Goal: Find specific page/section: Find specific page/section

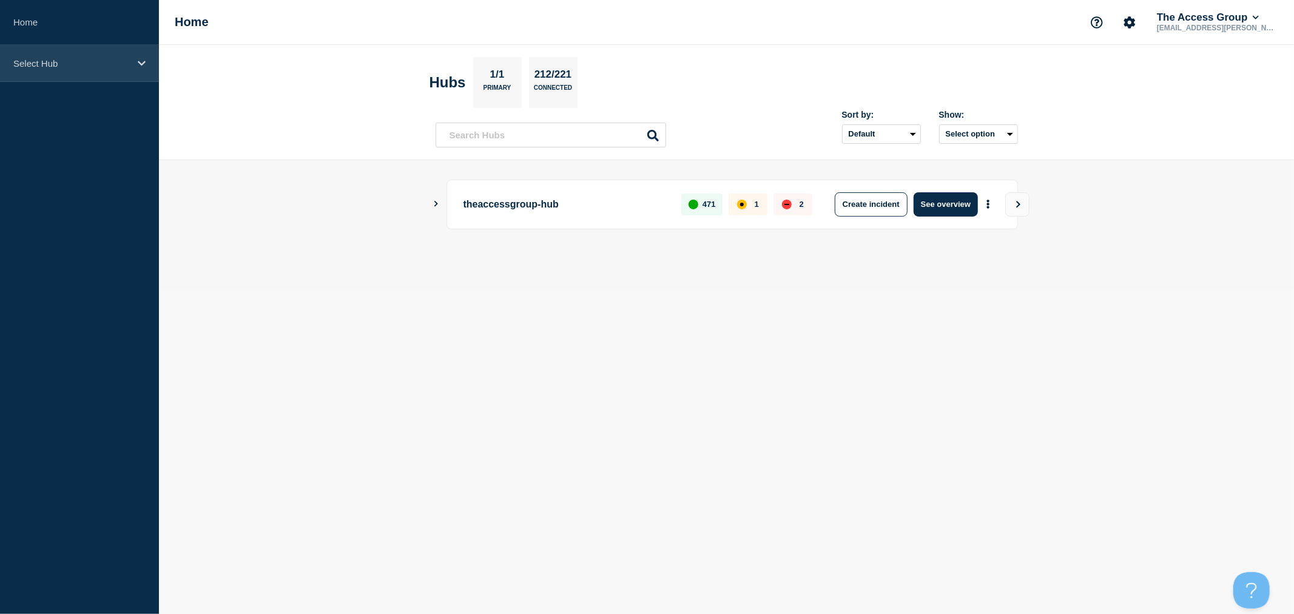
click at [81, 56] on div "Select Hub" at bounding box center [79, 63] width 159 height 37
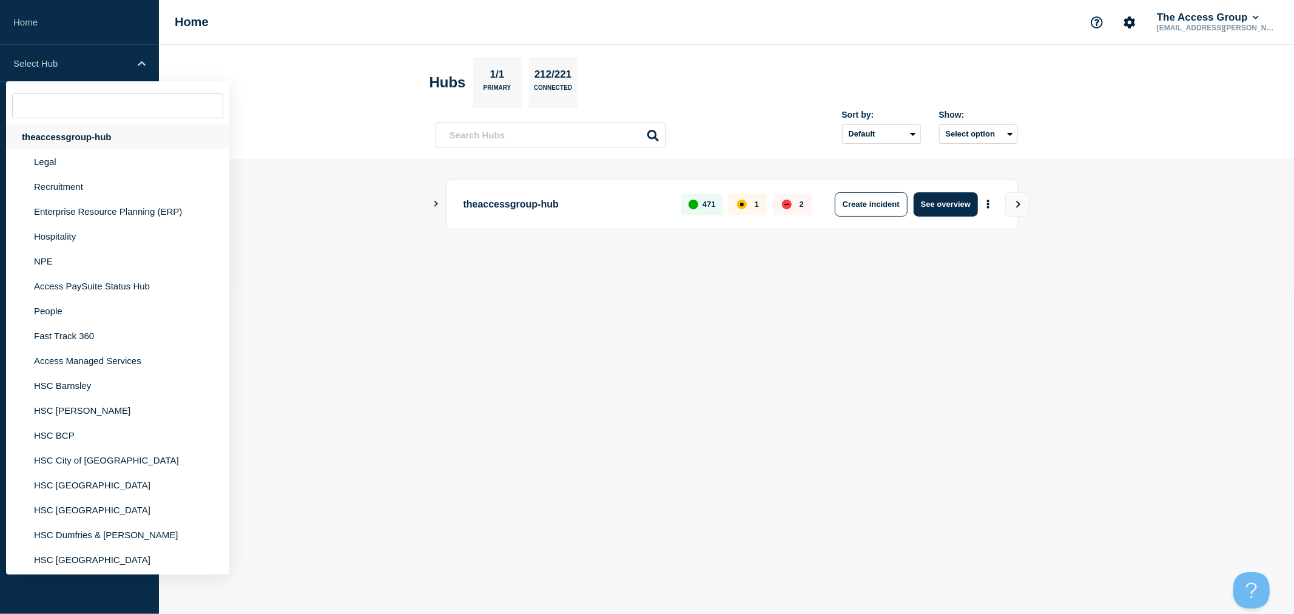
click at [62, 137] on div "theaccessgroup-hub" at bounding box center [117, 136] width 223 height 25
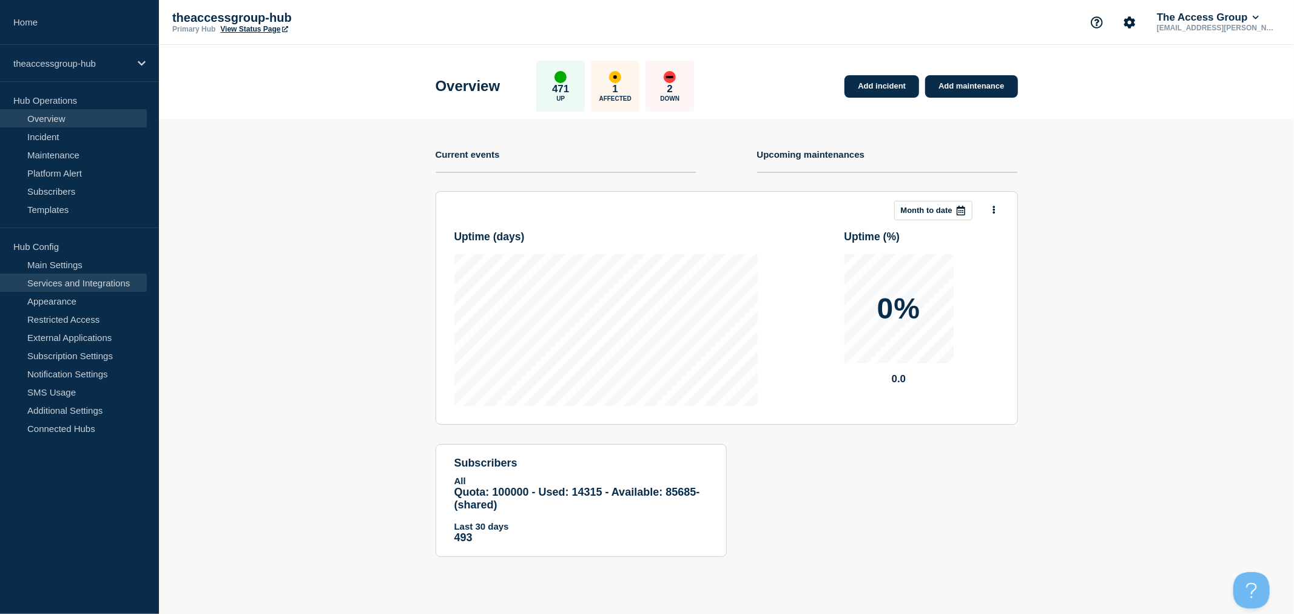
click at [65, 282] on link "Services and Integrations" at bounding box center [73, 283] width 147 height 18
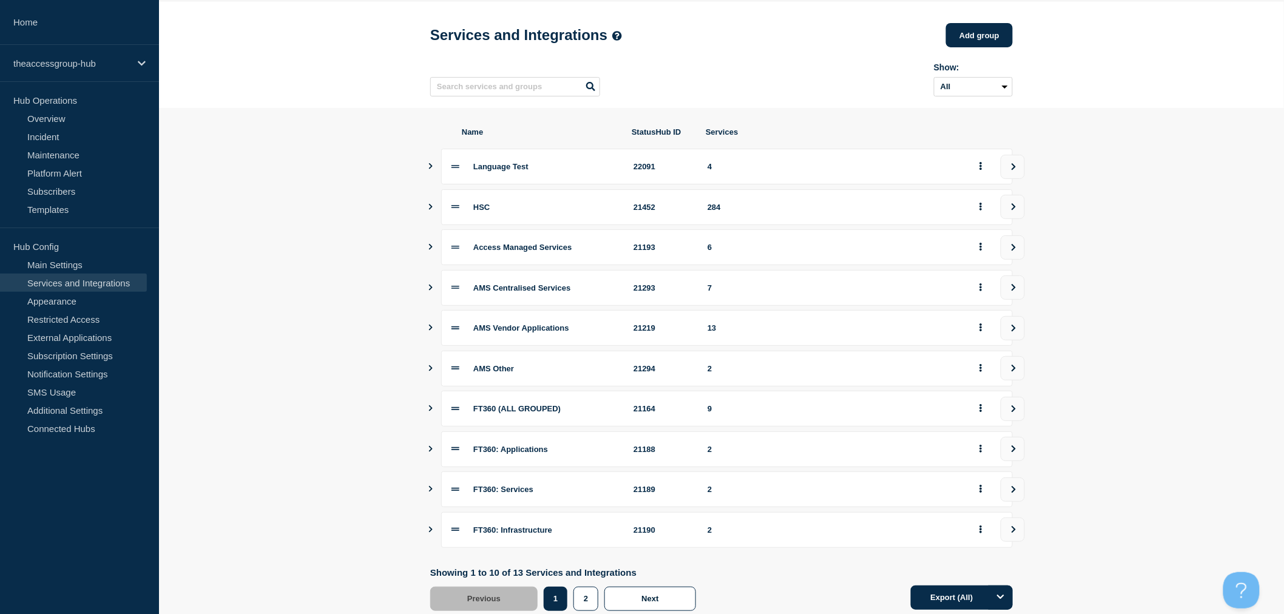
scroll to position [82, 0]
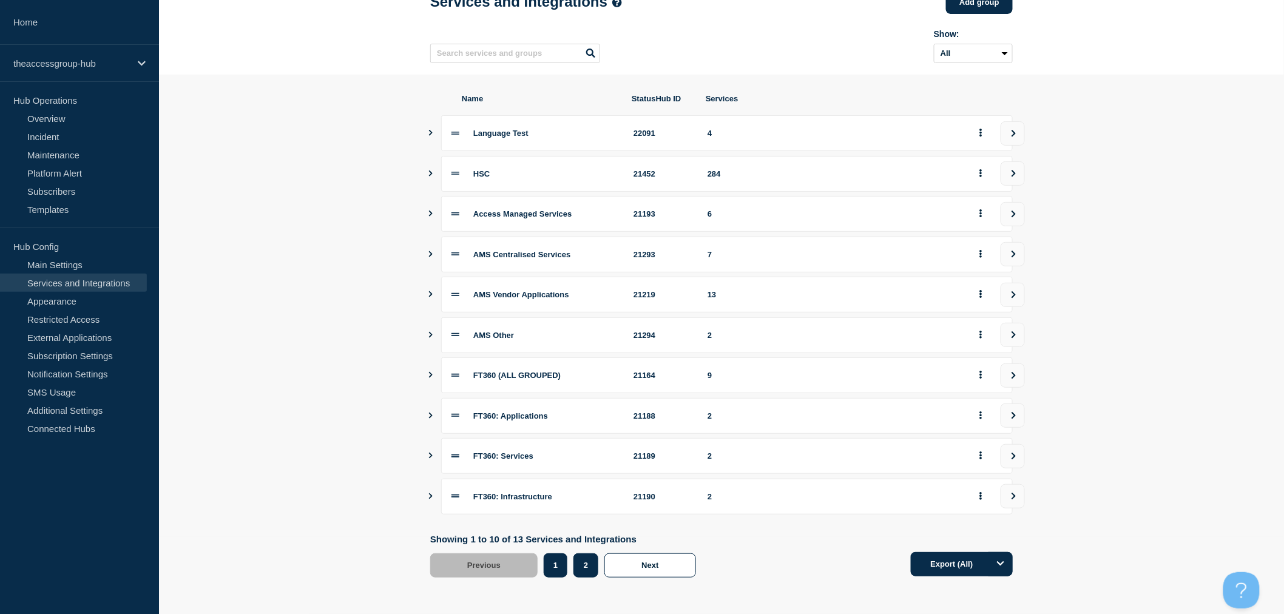
click at [590, 566] on button "2" at bounding box center [585, 565] width 25 height 24
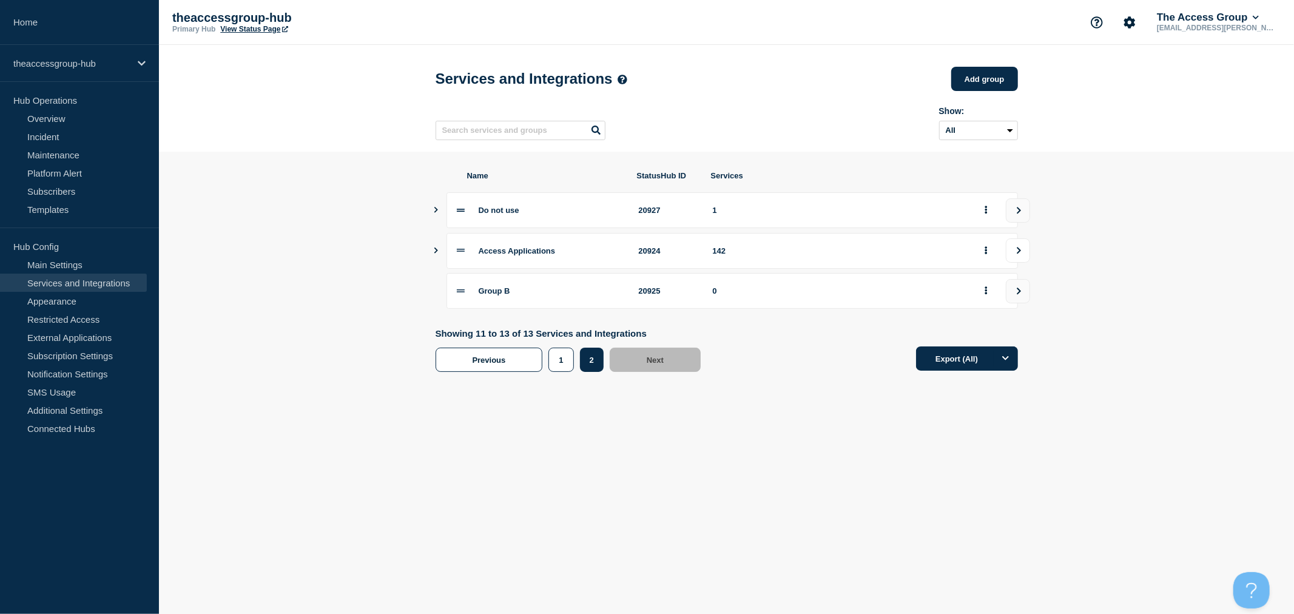
click at [1023, 257] on button "view group" at bounding box center [1018, 250] width 24 height 24
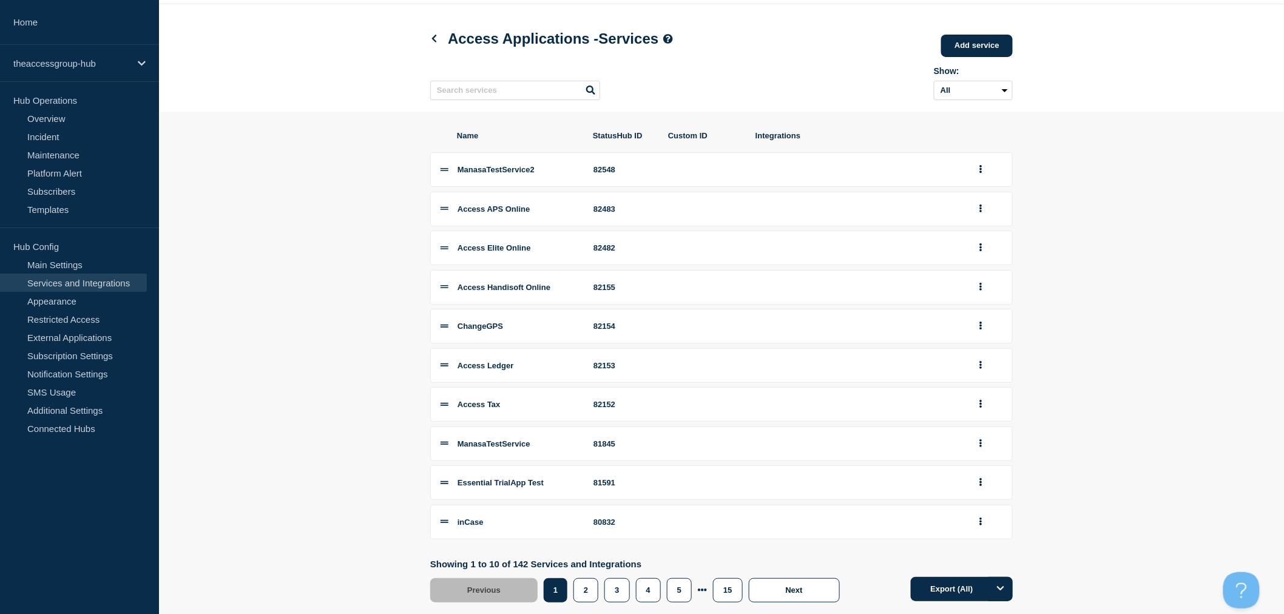
scroll to position [75, 0]
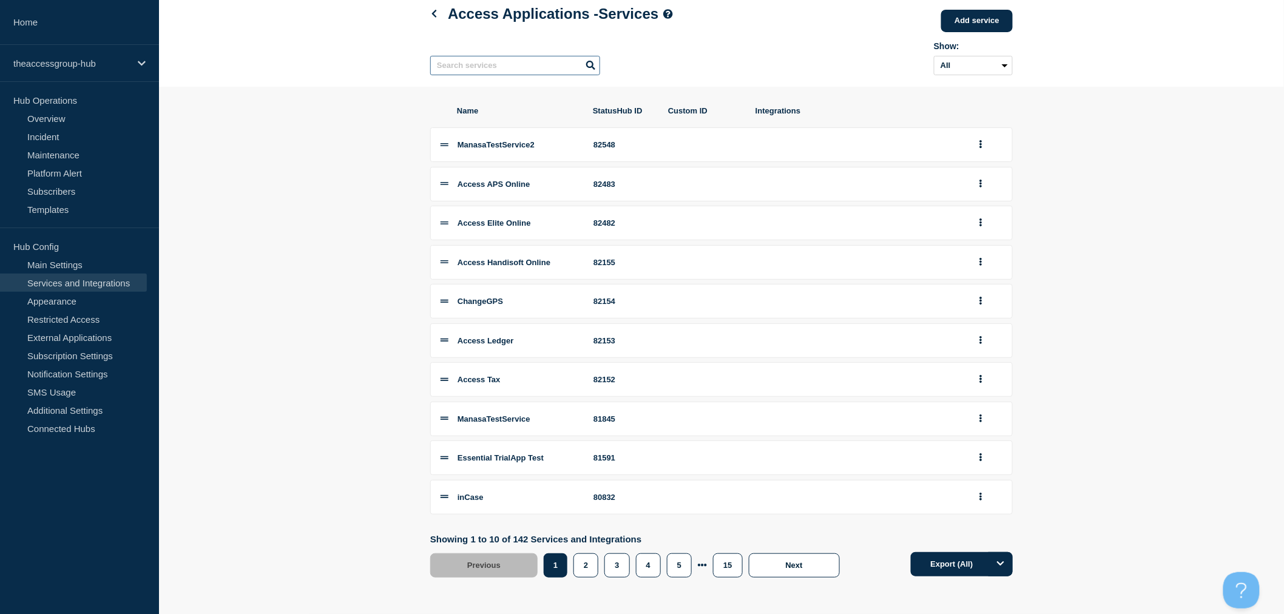
click at [470, 65] on input "text" at bounding box center [515, 65] width 170 height 19
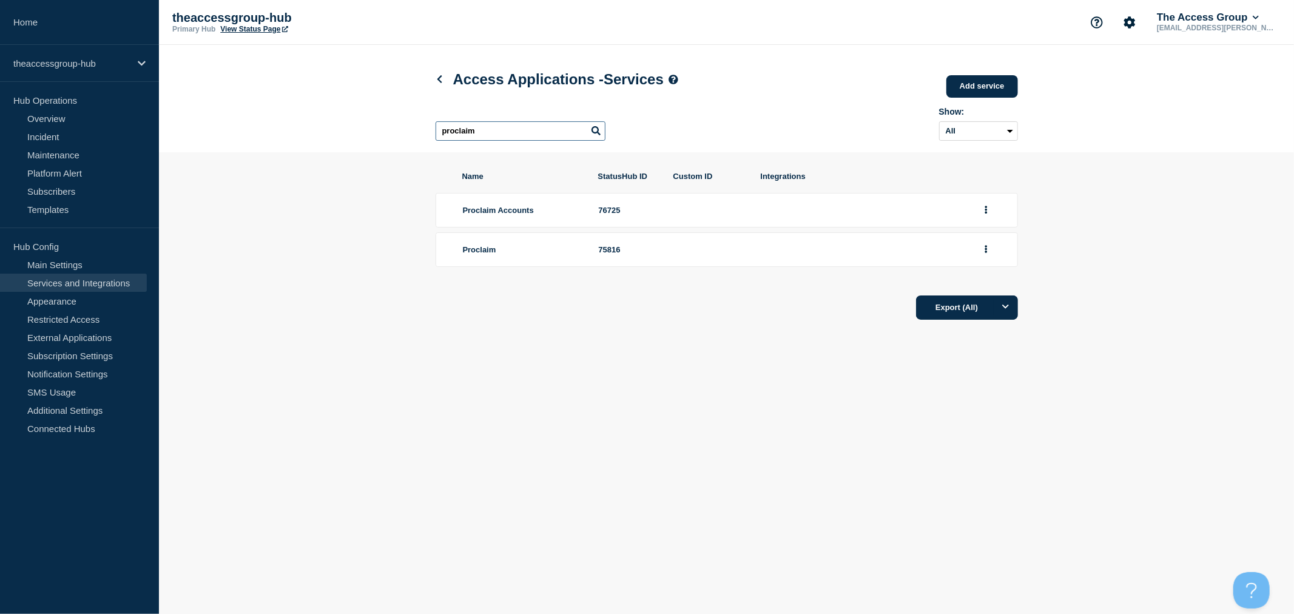
type input "proclaim"
click at [391, 320] on section "Name StatusHub ID Custom ID Integrations Proclaim Accounts 76725 Proclaim 75816…" at bounding box center [726, 245] width 1135 height 187
drag, startPoint x: 485, startPoint y: 132, endPoint x: 390, endPoint y: 138, distance: 95.4
click at [390, 138] on header "Access Applications - Services Add service Here you can create & manage service…" at bounding box center [726, 98] width 1135 height 107
click at [493, 132] on input "proclaim" at bounding box center [521, 130] width 170 height 19
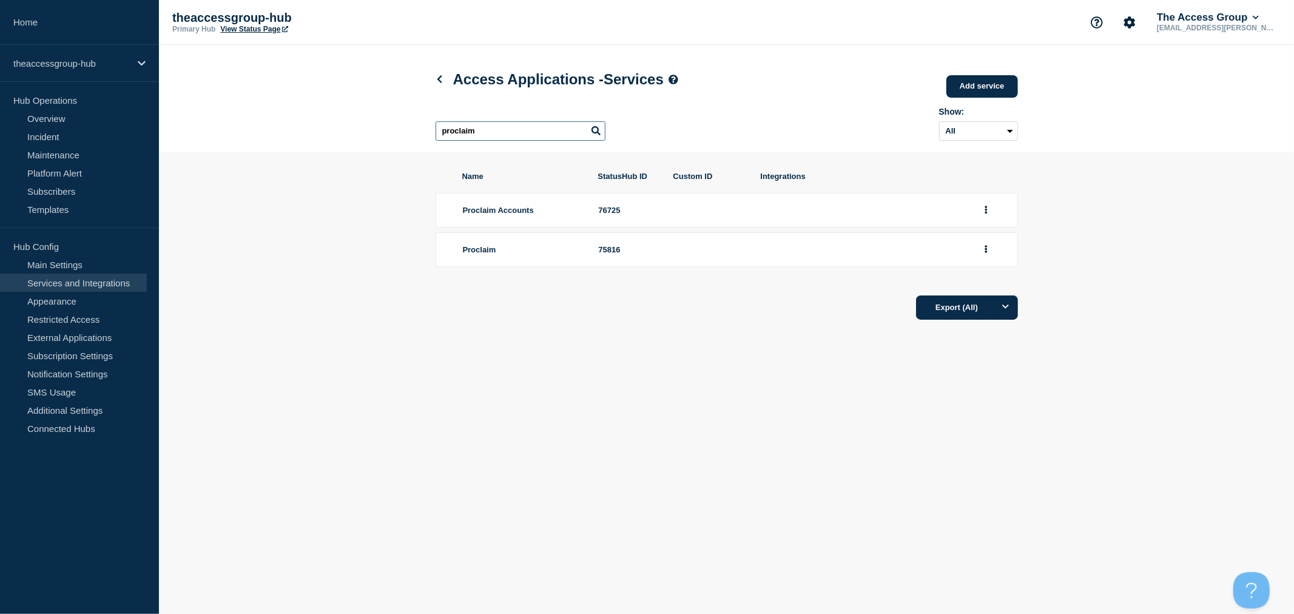
click at [459, 135] on input "proclaim" at bounding box center [521, 130] width 170 height 19
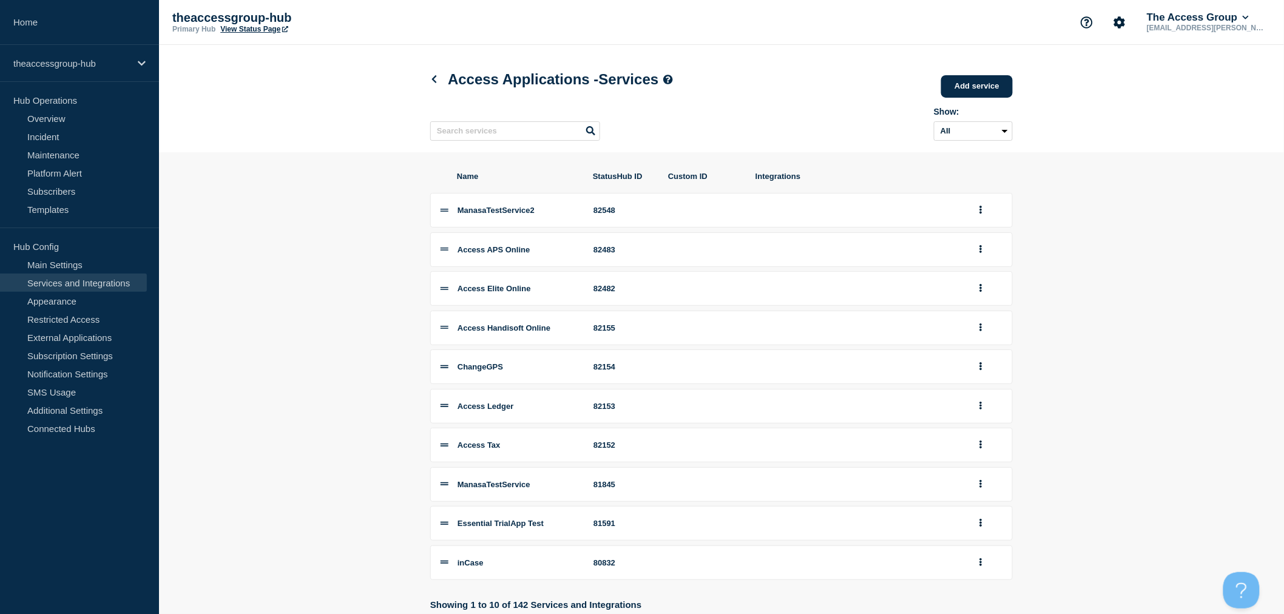
click at [328, 160] on section "Name StatusHub ID Custom ID Integrations ManasaTestService2 82548 Access APS On…" at bounding box center [721, 406] width 1125 height 509
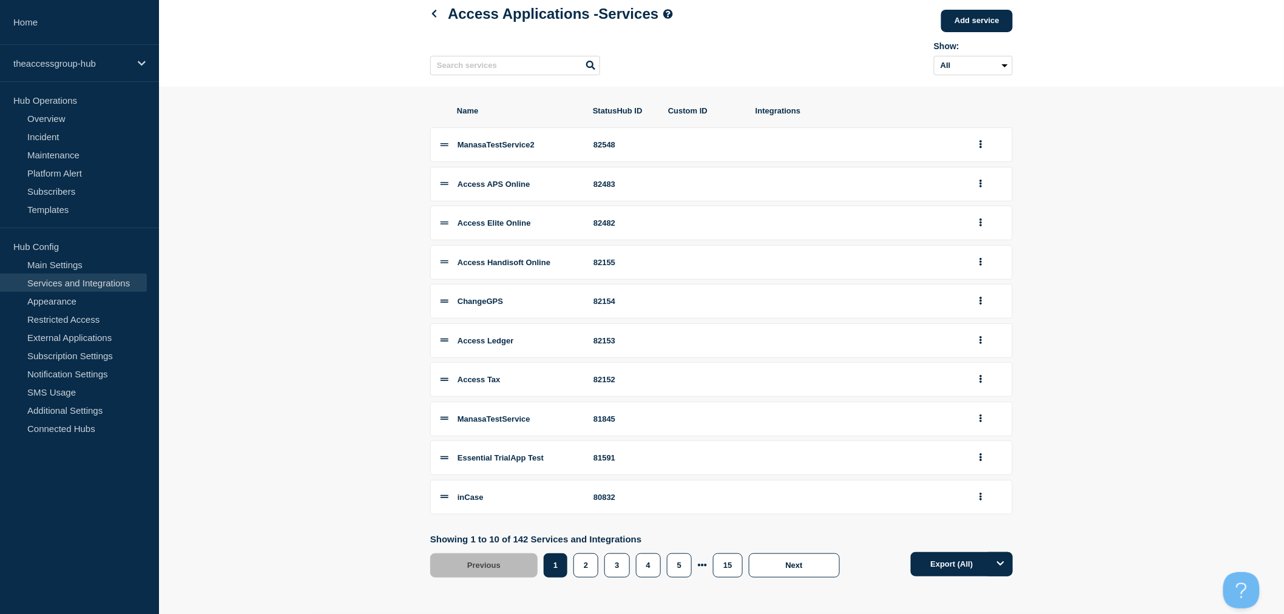
scroll to position [75, 0]
